Goal: Communication & Community: Answer question/provide support

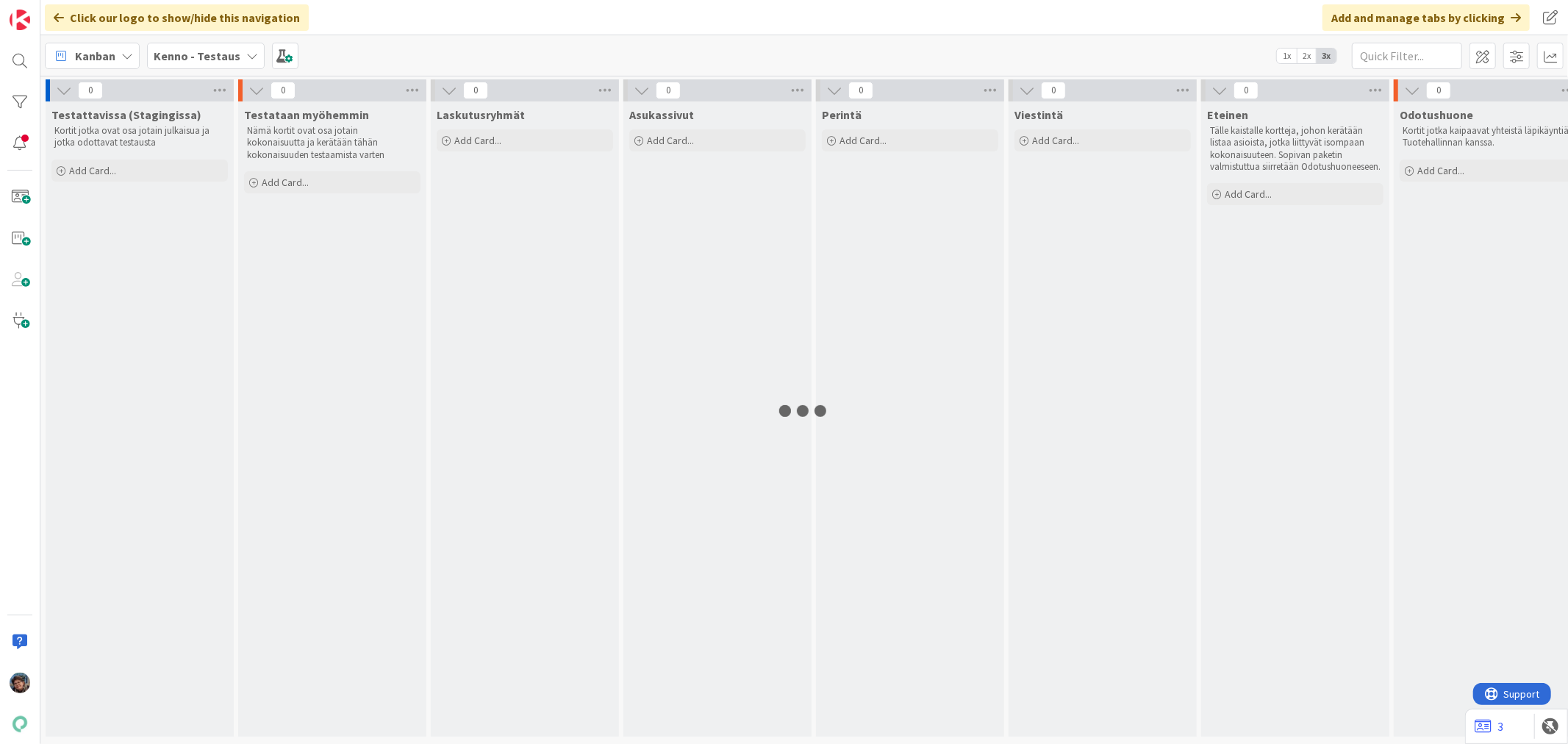
click at [211, 49] on b "Kenno - Testaus" at bounding box center [197, 56] width 86 height 15
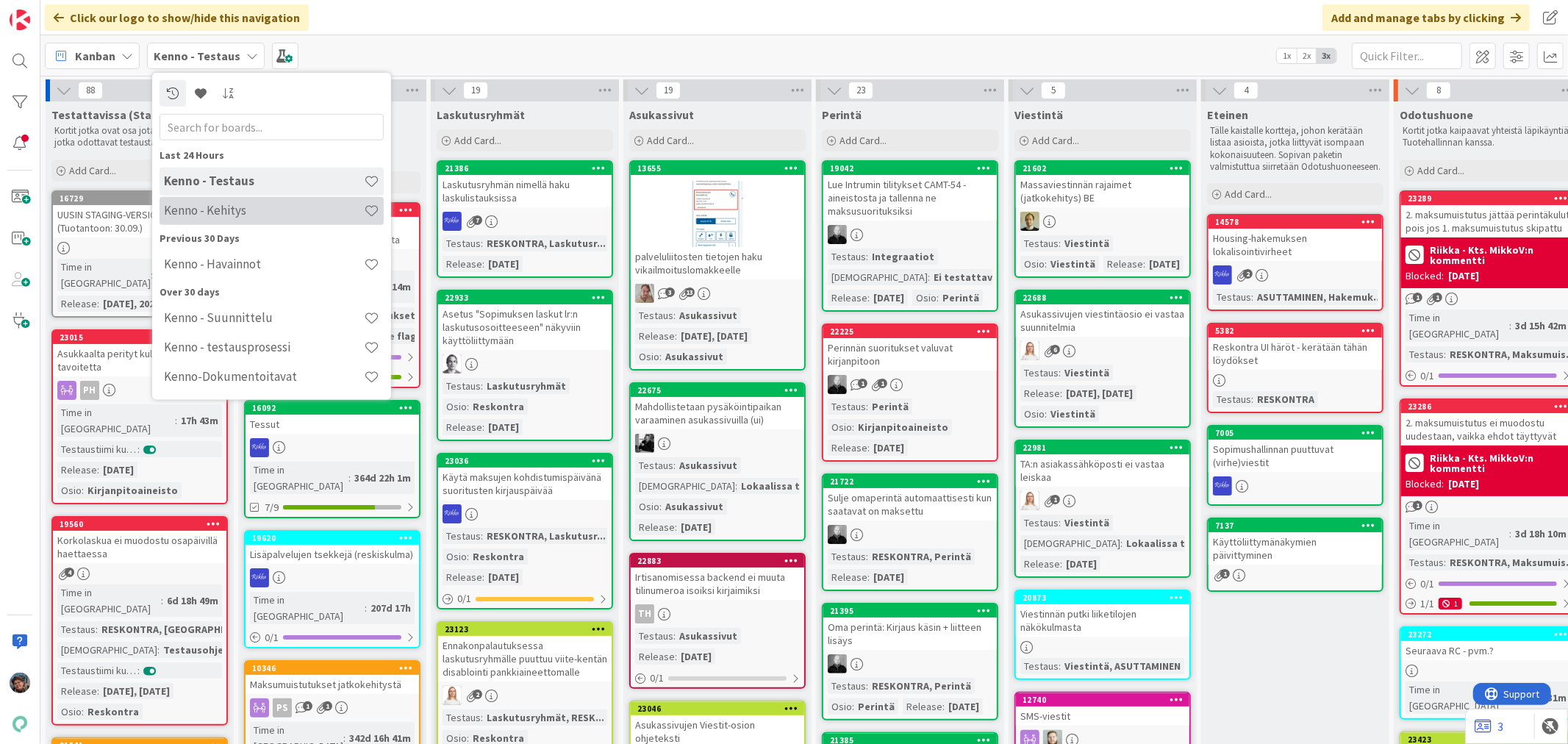
click at [197, 215] on h4 "Kenno - Kehitys" at bounding box center [263, 210] width 200 height 15
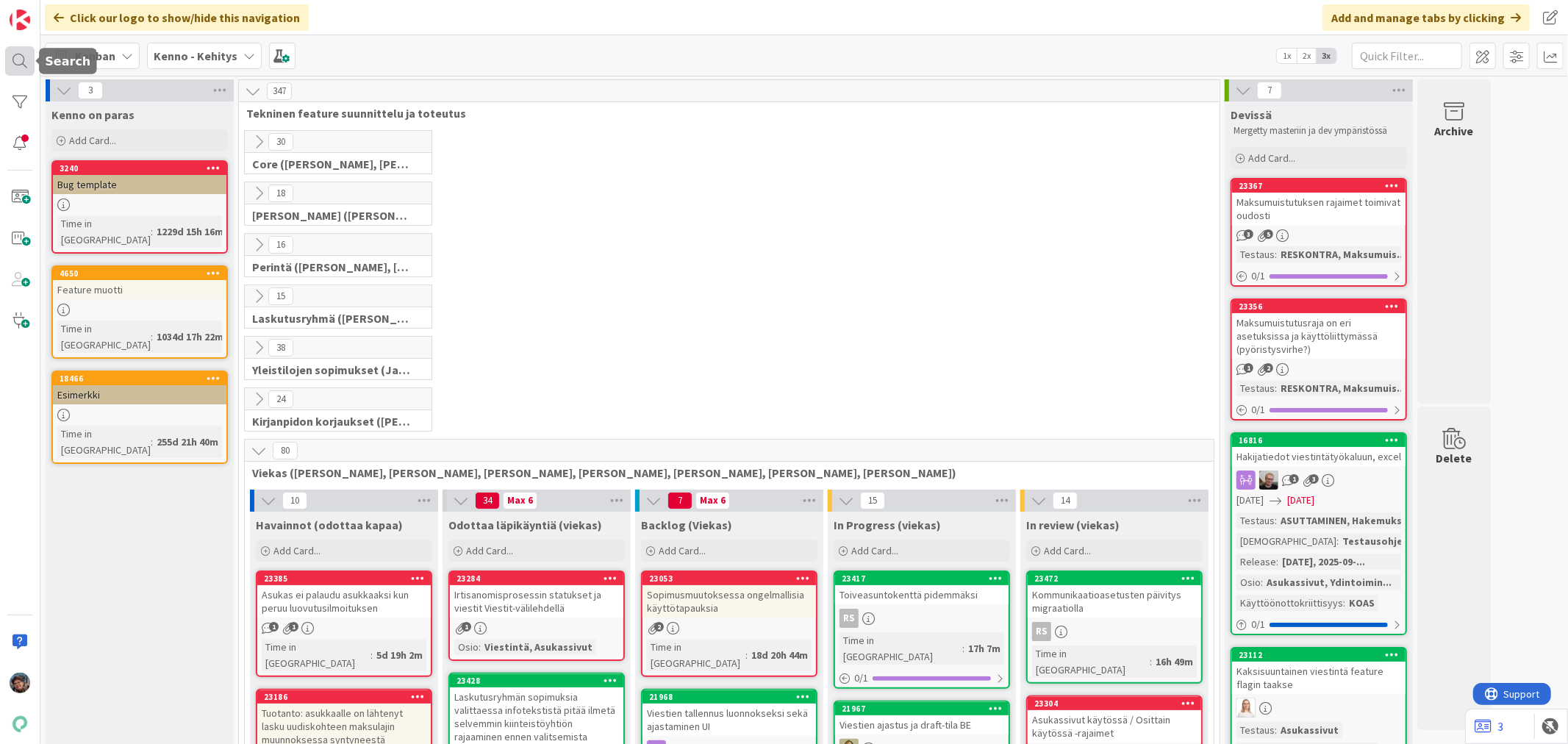
click at [10, 56] on div at bounding box center [20, 61] width 29 height 29
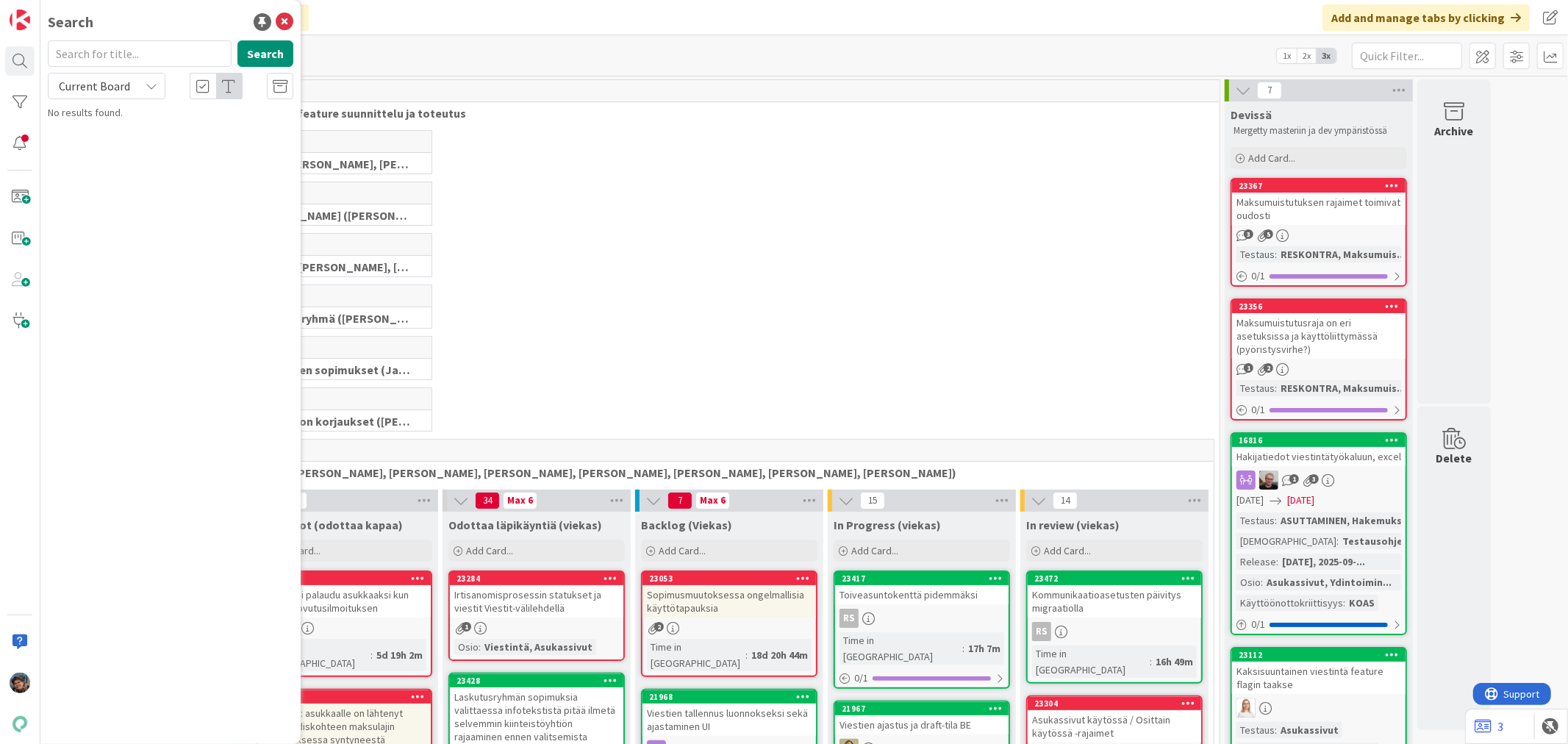
drag, startPoint x: 132, startPoint y: 57, endPoint x: 127, endPoint y: 69, distance: 13.0
click at [132, 59] on input "text" at bounding box center [140, 53] width 184 height 26
type input "20895"
click at [116, 86] on span "Current Board" at bounding box center [94, 86] width 71 height 15
click at [100, 137] on span "All Boards" at bounding box center [132, 147] width 153 height 22
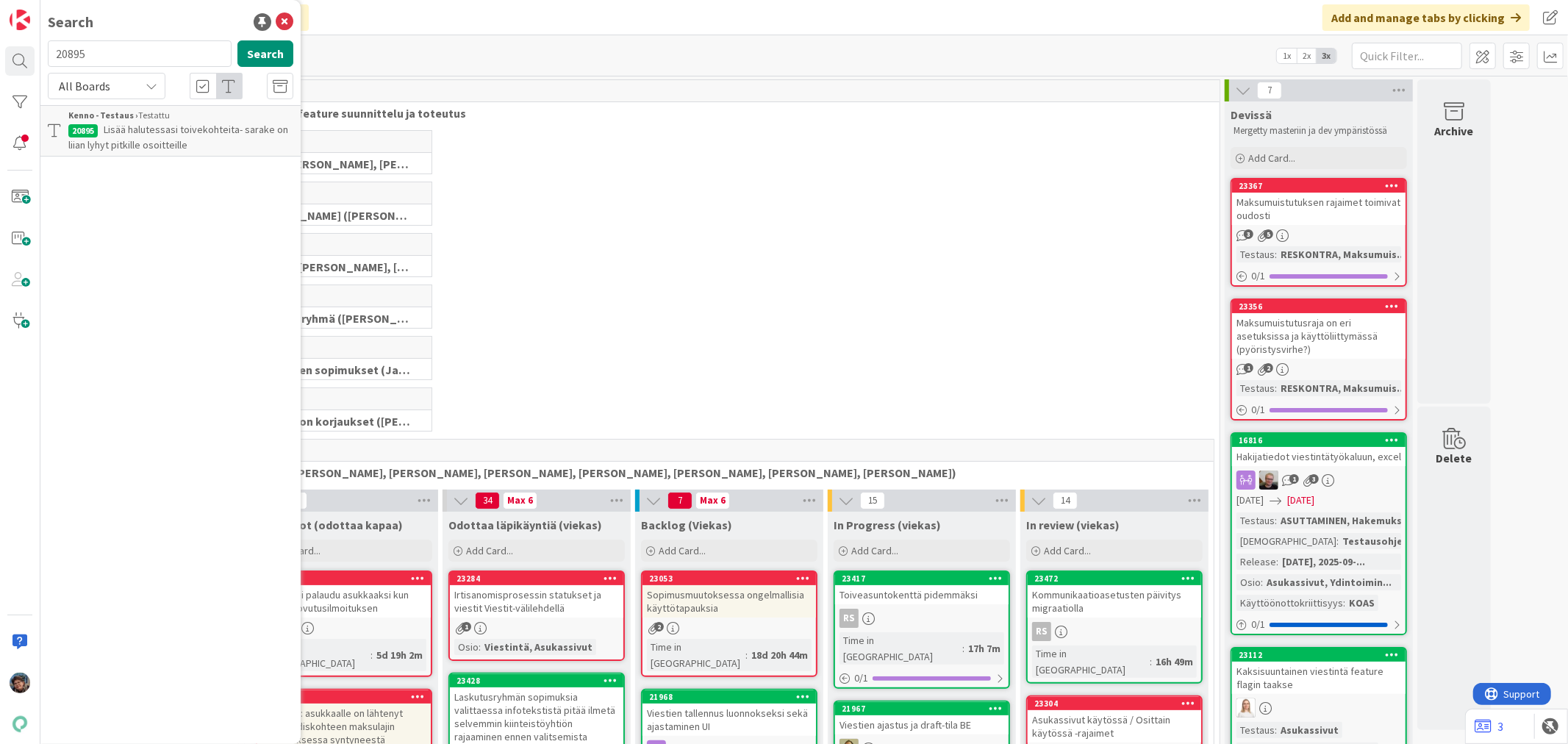
click at [203, 128] on span "Lisää halutessasi toivekohteita- sarake on liian lyhyt pitkille osoitteille" at bounding box center [178, 137] width 220 height 29
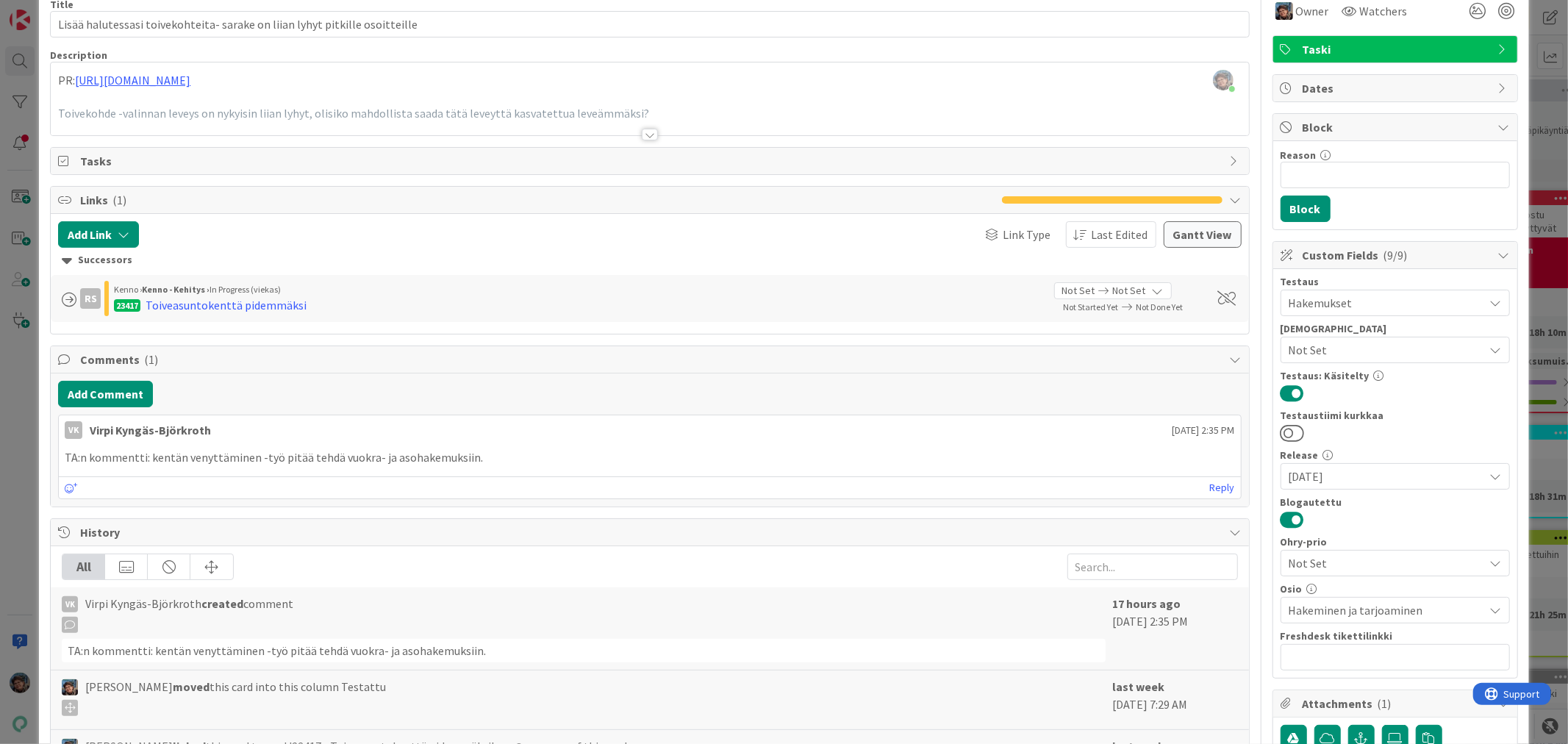
scroll to position [245, 0]
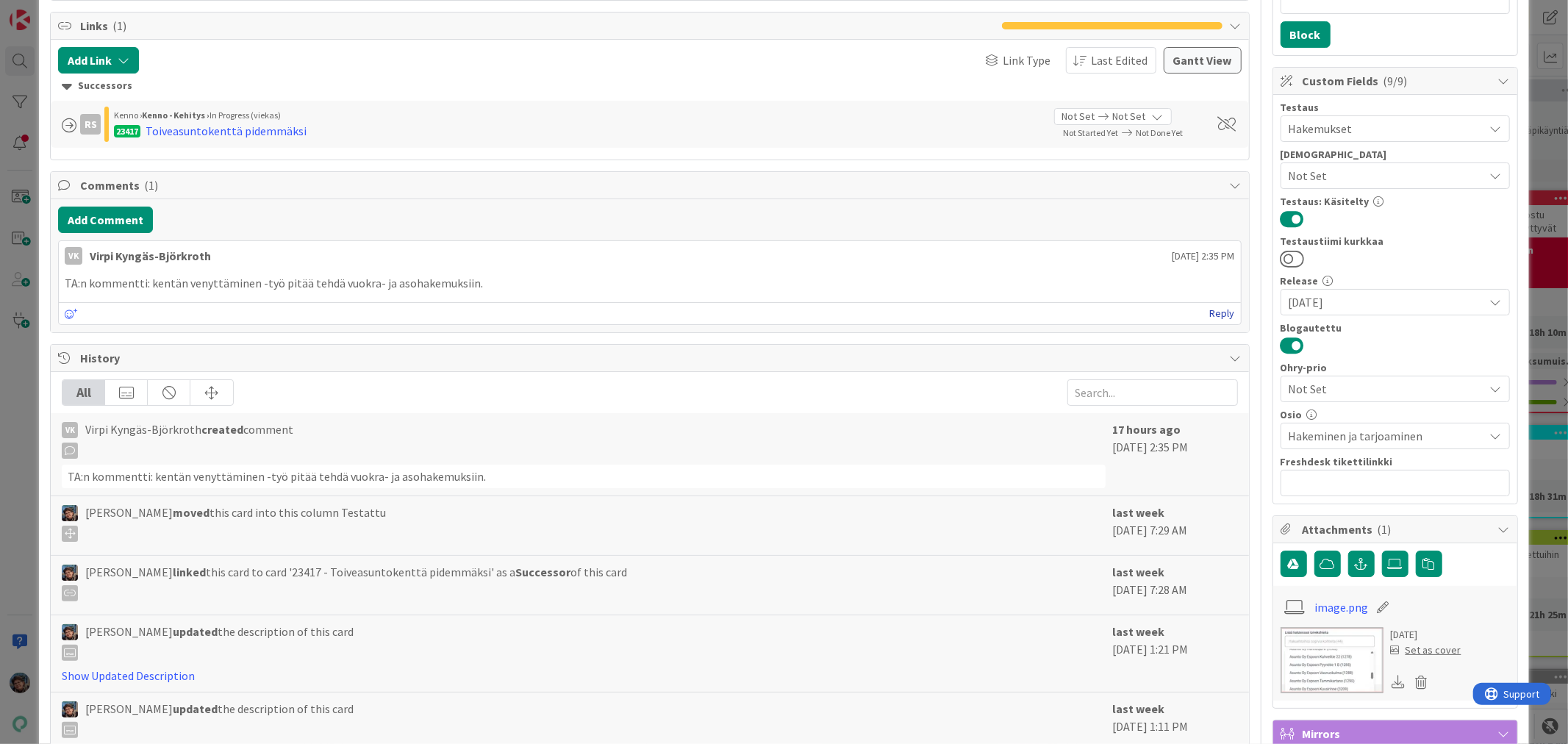
click at [1211, 314] on link "Reply" at bounding box center [1222, 313] width 25 height 19
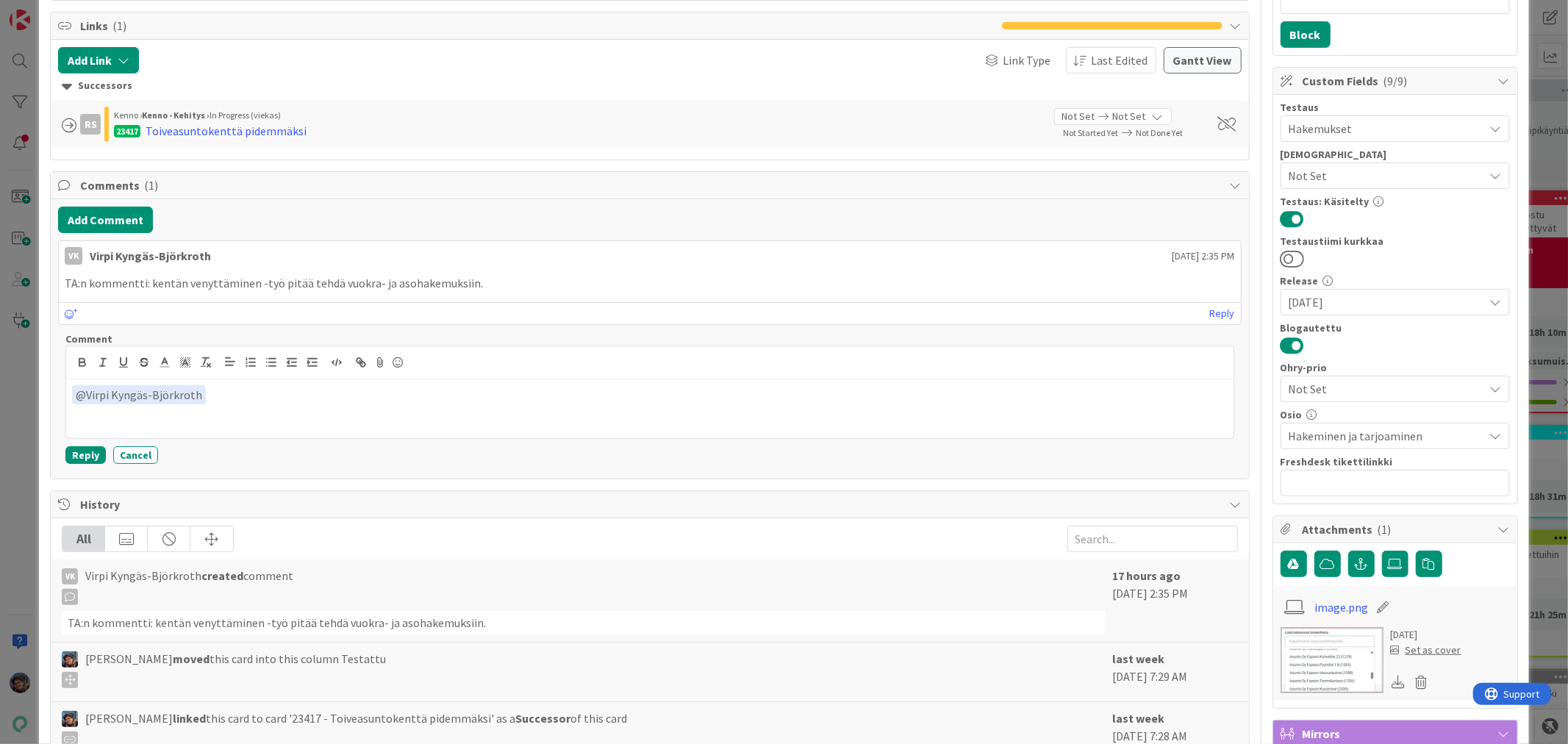
click at [243, 401] on p "﻿ @ Virpi Kyngäs-Björkroth ﻿" at bounding box center [649, 395] width 1155 height 20
drag, startPoint x: 318, startPoint y: 388, endPoint x: 0, endPoint y: 394, distance: 318.1
click at [0, 394] on div "ID 20895 Kenno - Testaus Testattu Title 75 / 128 Lisää halutessasi toivekohteit…" at bounding box center [784, 372] width 1568 height 744
click at [69, 316] on icon at bounding box center [71, 313] width 13 height 10
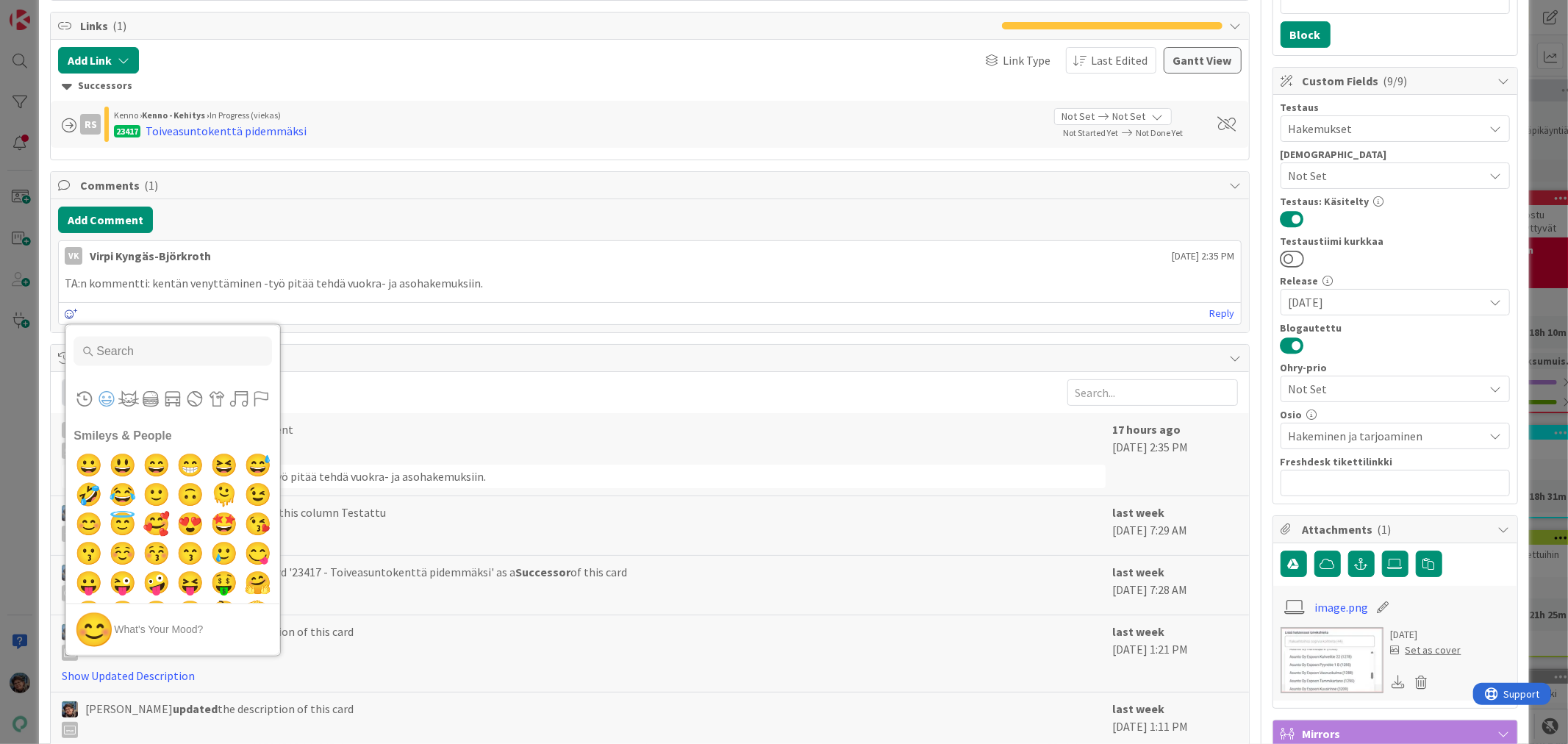
click at [69, 316] on icon at bounding box center [71, 313] width 13 height 10
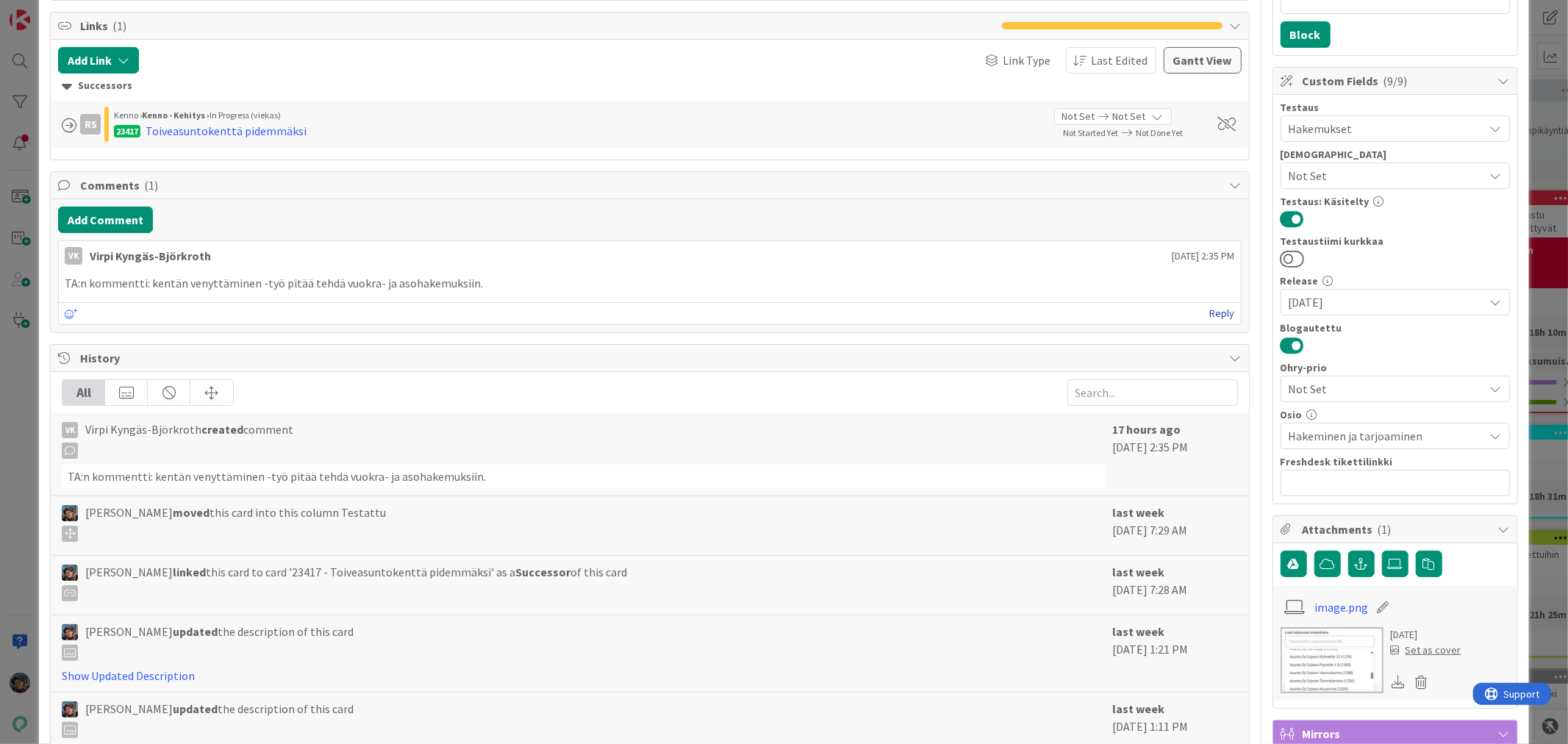
click at [1210, 315] on link "Reply" at bounding box center [1222, 313] width 25 height 19
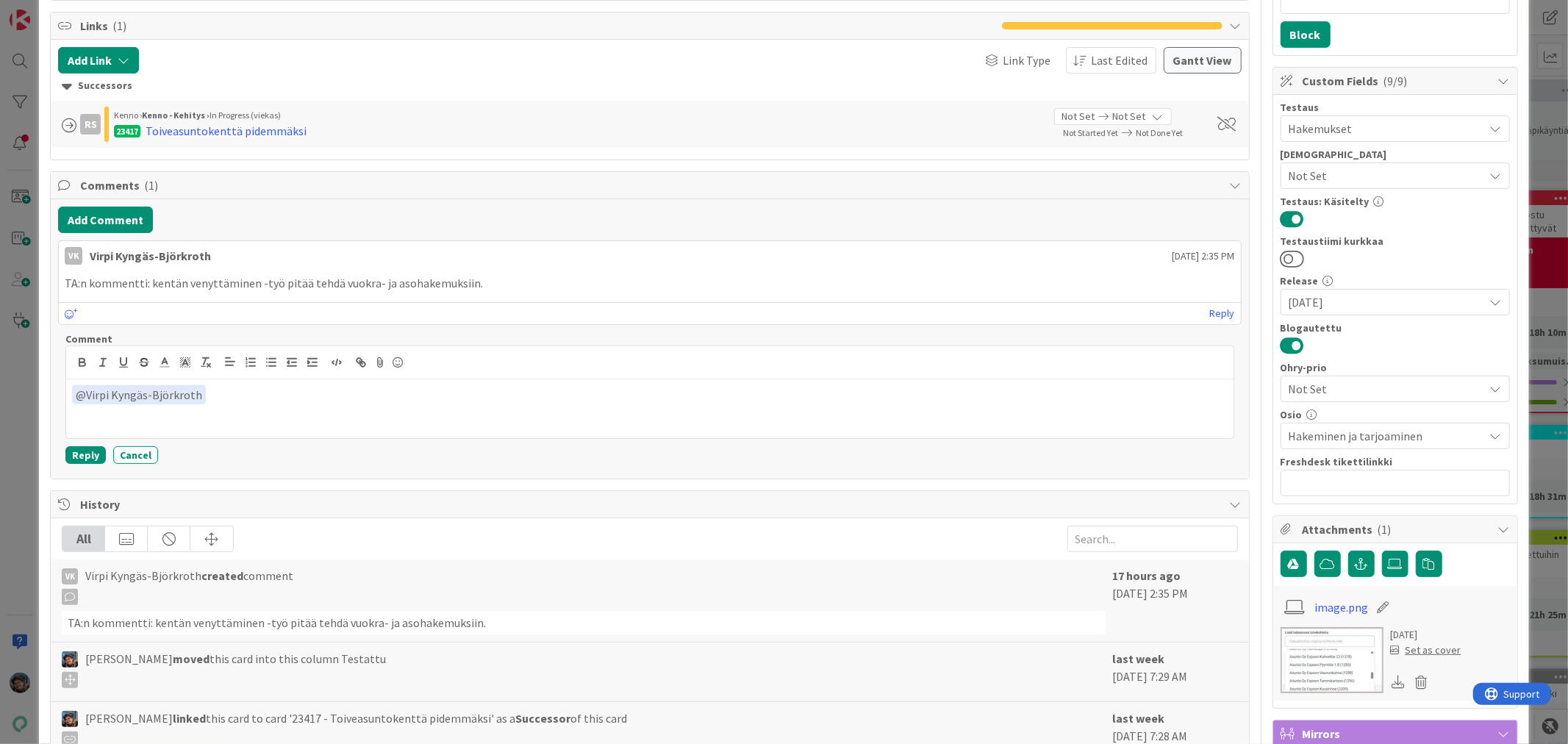
click at [228, 386] on p "﻿ @ Virpi Kyngäs-Björkroth ﻿" at bounding box center [649, 395] width 1155 height 20
click at [83, 458] on button "Reply" at bounding box center [86, 455] width 40 height 18
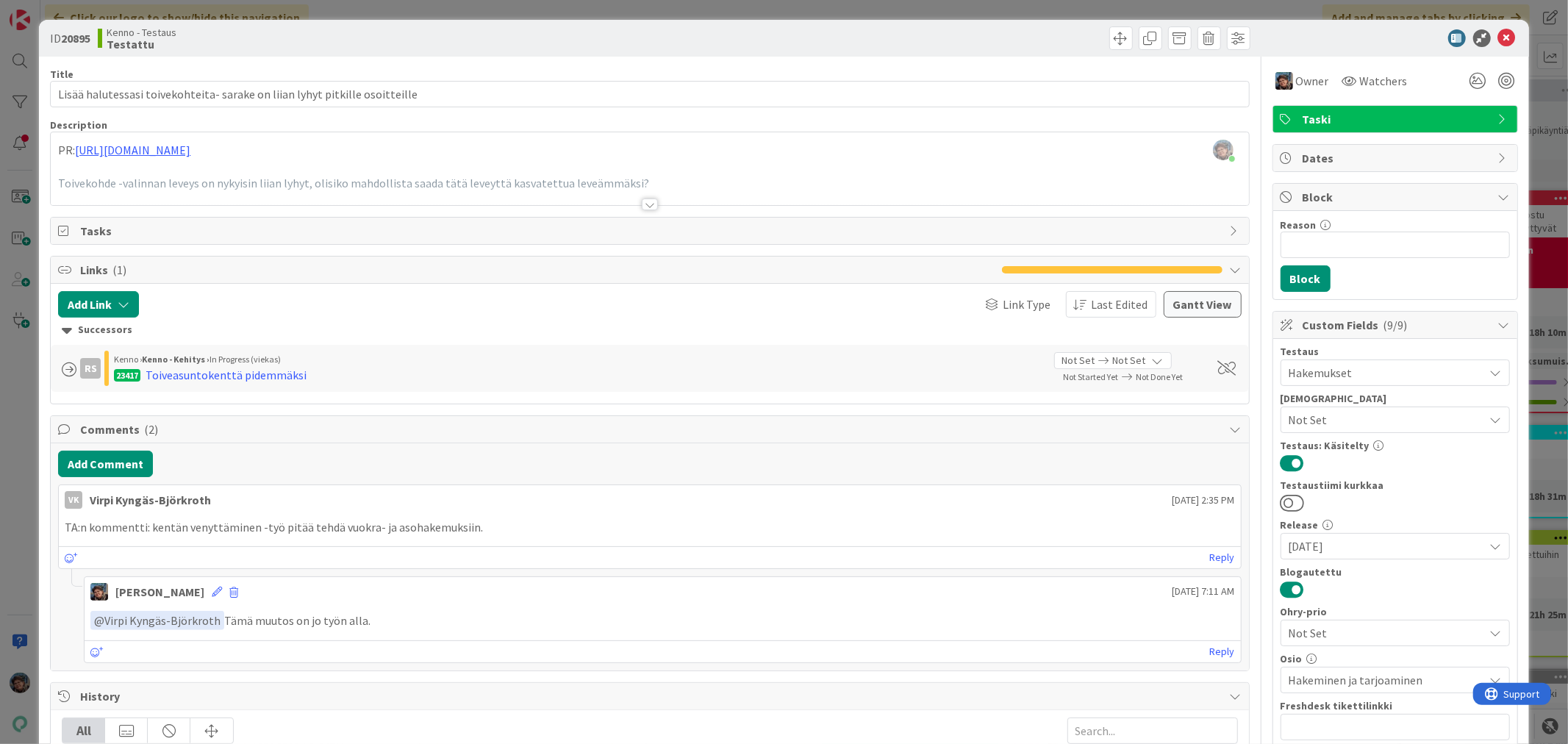
scroll to position [0, 0]
click at [1498, 32] on icon at bounding box center [1506, 39] width 18 height 18
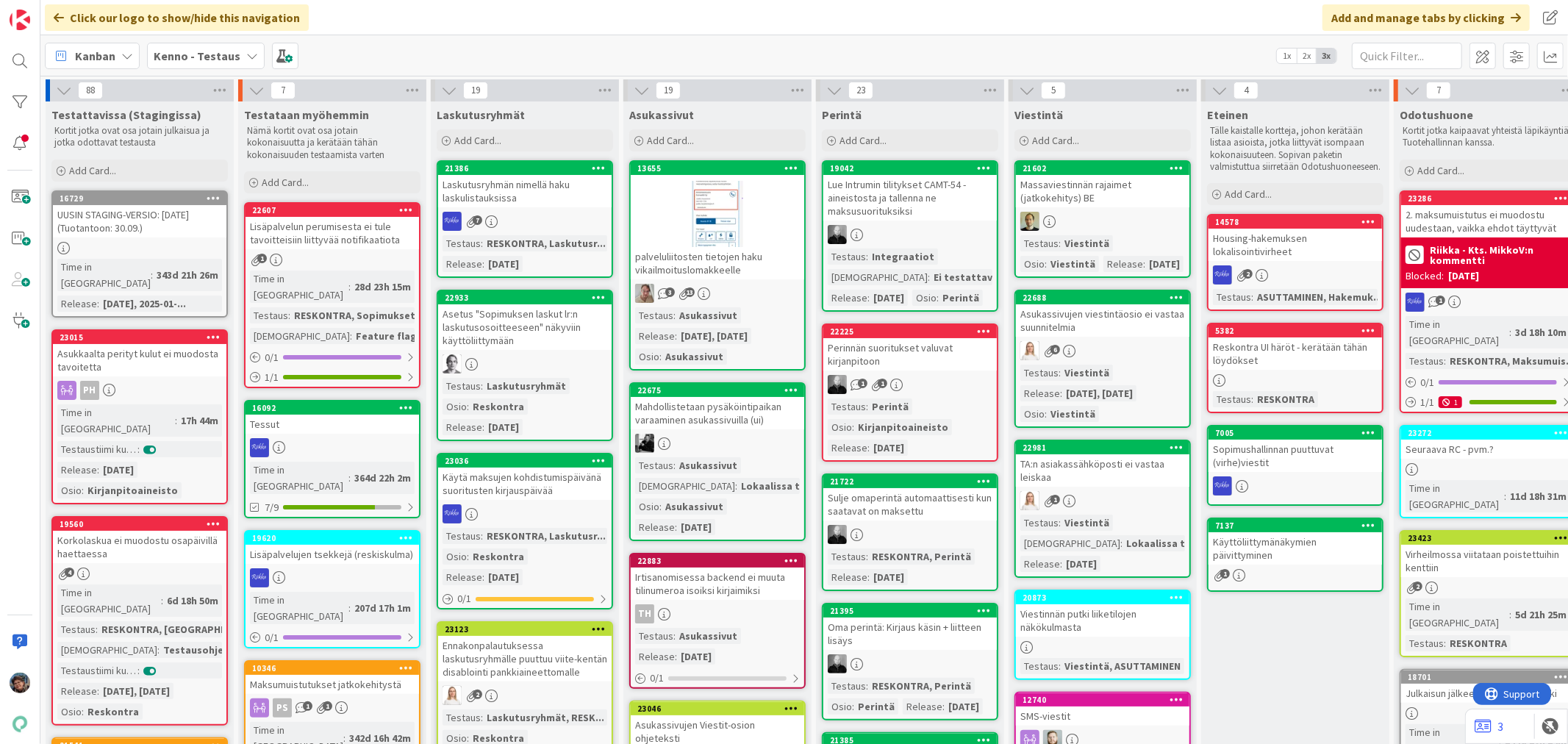
click at [1490, 299] on div "1" at bounding box center [1488, 302] width 174 height 19
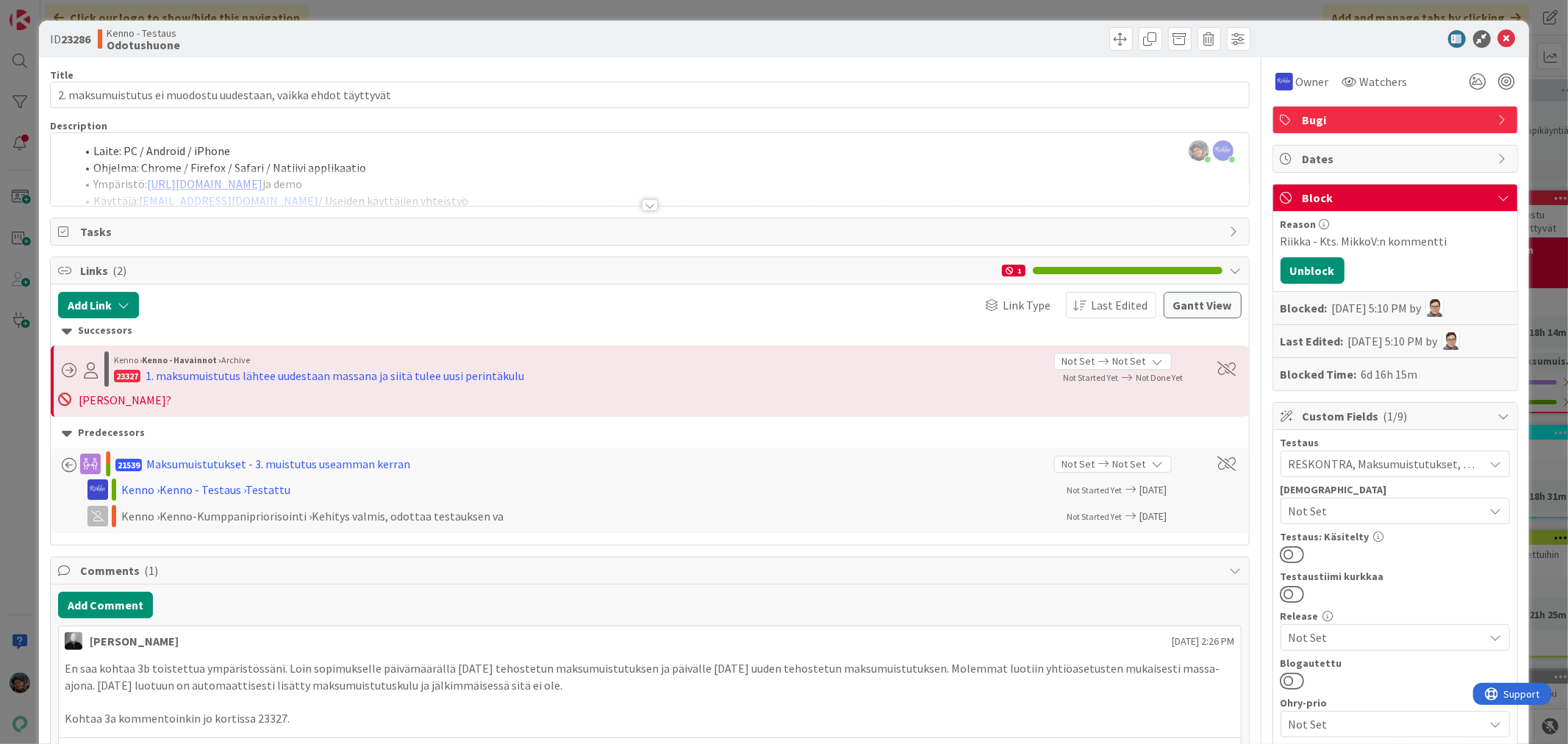
click at [642, 209] on div at bounding box center [650, 205] width 16 height 12
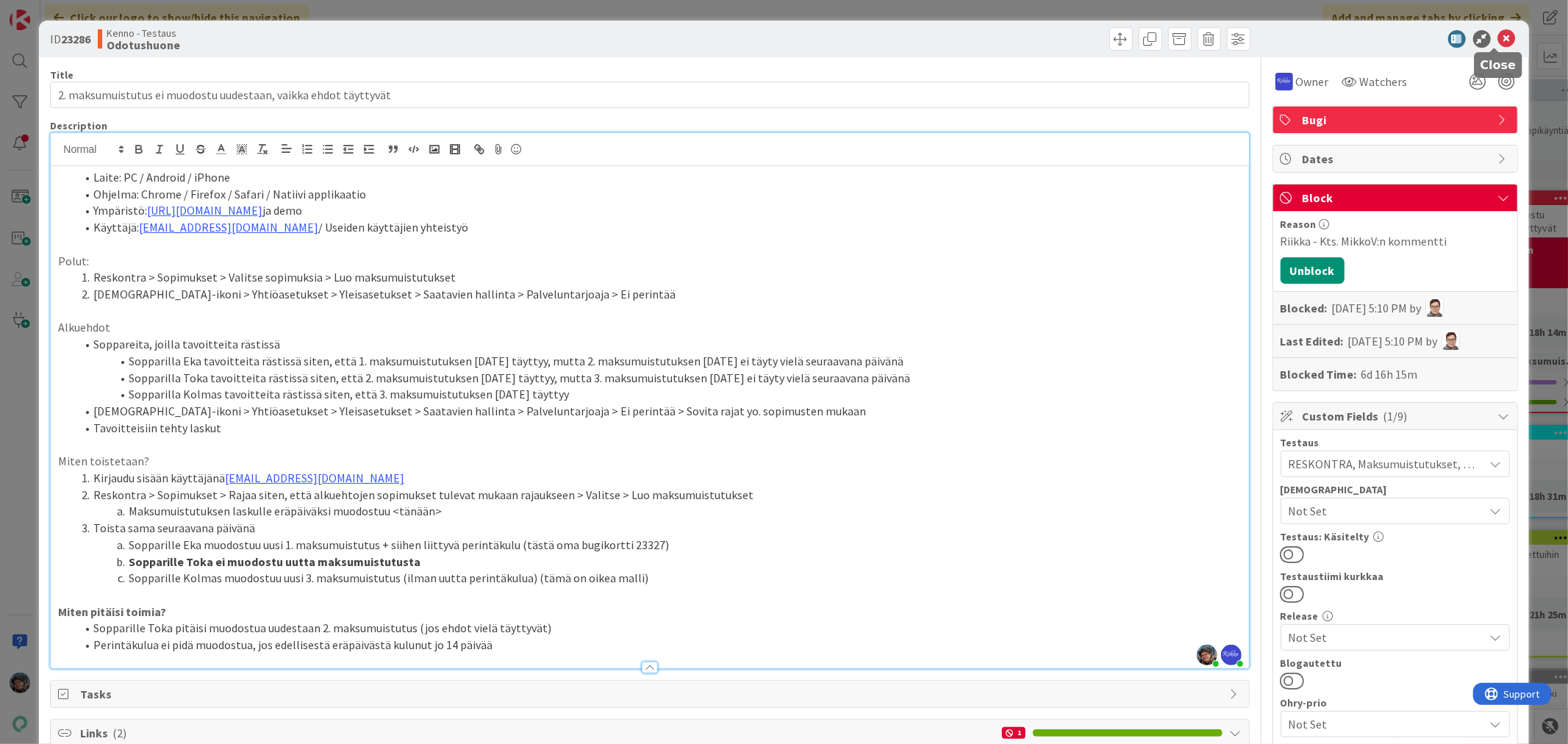
click at [1498, 34] on icon at bounding box center [1506, 39] width 18 height 18
